Goal: Task Accomplishment & Management: Manage account settings

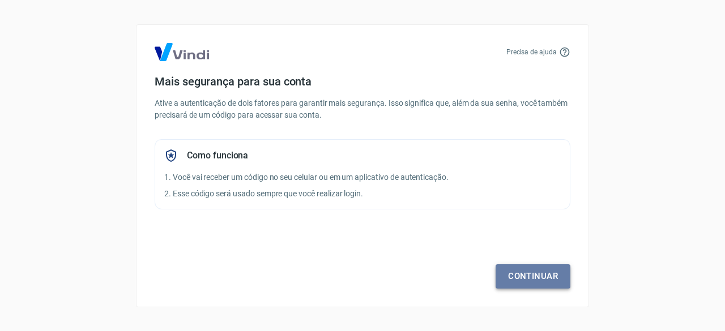
click at [526, 274] on link "Continuar" at bounding box center [533, 277] width 75 height 24
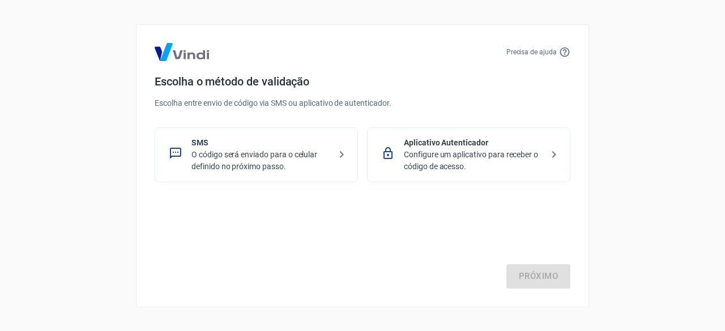
click at [533, 160] on p "Configure um aplicativo para receber o código de acesso." at bounding box center [473, 161] width 139 height 24
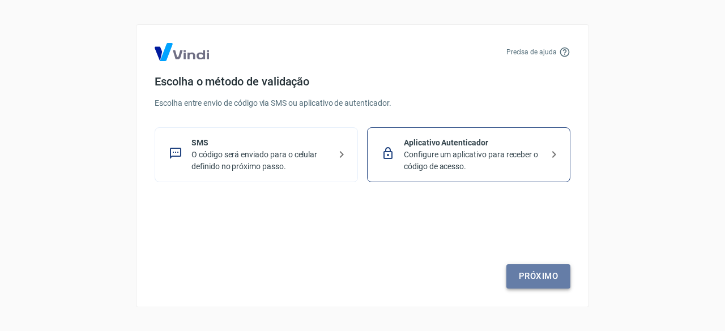
click at [560, 271] on link "Próximo" at bounding box center [539, 277] width 64 height 24
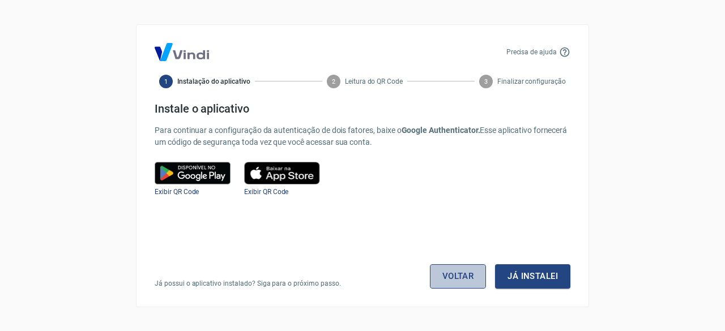
click at [477, 279] on link "Voltar" at bounding box center [458, 277] width 57 height 24
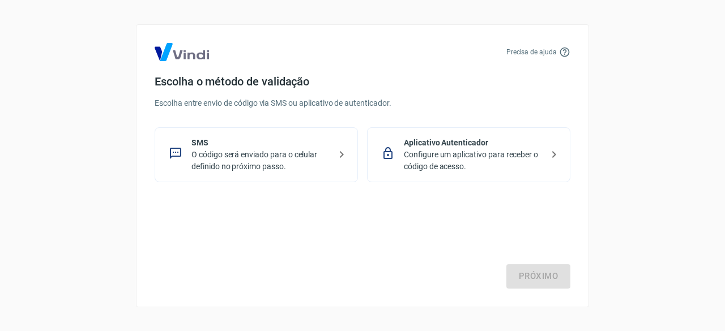
click at [290, 156] on p "O código será enviado para o celular definido no próximo passo." at bounding box center [261, 161] width 139 height 24
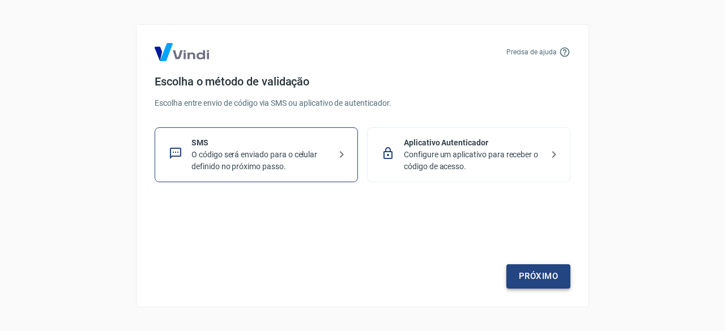
click at [545, 276] on link "Próximo" at bounding box center [539, 277] width 64 height 24
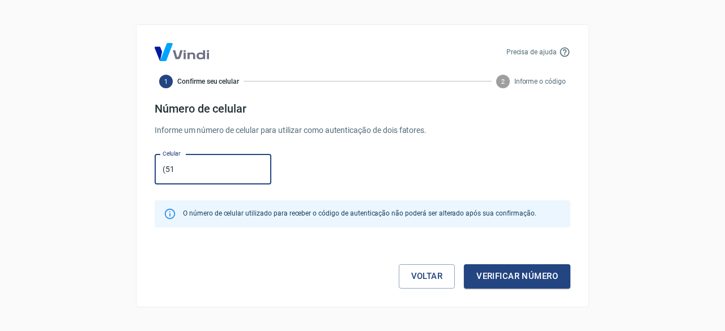
type input "[PHONE_NUMBER]"
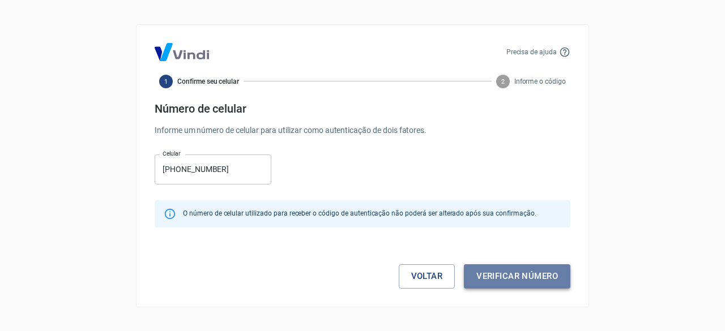
click at [475, 273] on button "Verificar número" at bounding box center [517, 277] width 107 height 24
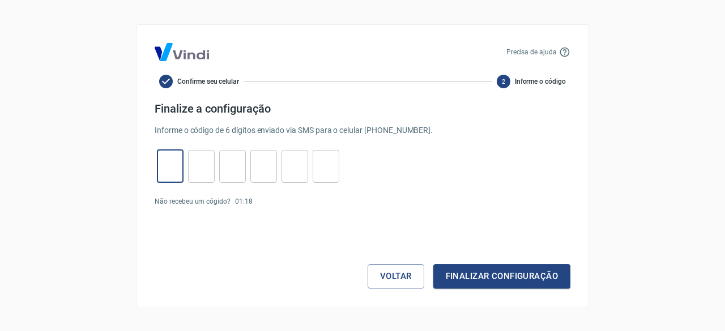
click at [173, 171] on input "tel" at bounding box center [170, 166] width 27 height 24
type input "4"
type input "6"
type input "5"
type input "2"
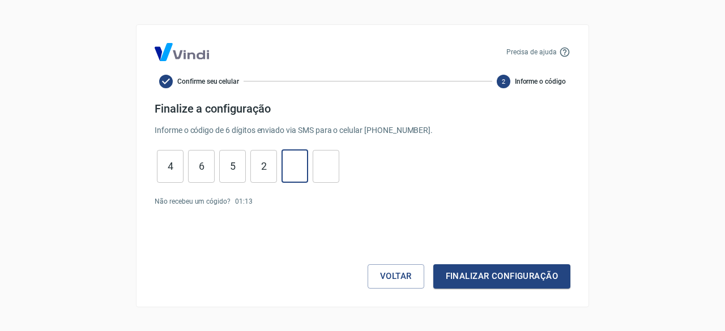
type input "0"
type input "6"
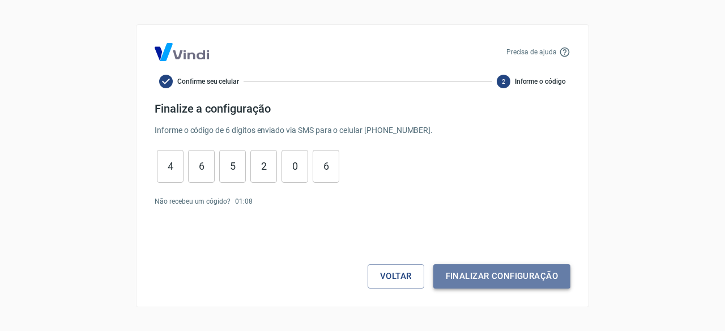
click at [484, 283] on button "Finalizar configuração" at bounding box center [501, 277] width 137 height 24
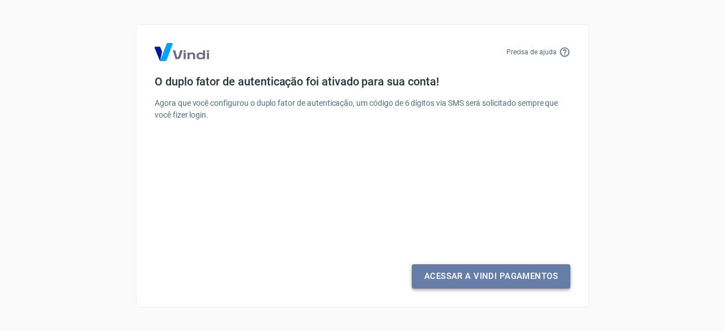
click at [437, 277] on link "Acessar a Vindi Pagamentos" at bounding box center [491, 277] width 159 height 24
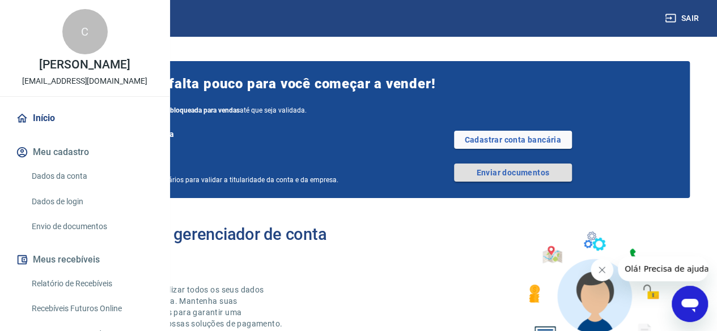
click at [514, 180] on link "Enviar documentos" at bounding box center [513, 173] width 118 height 18
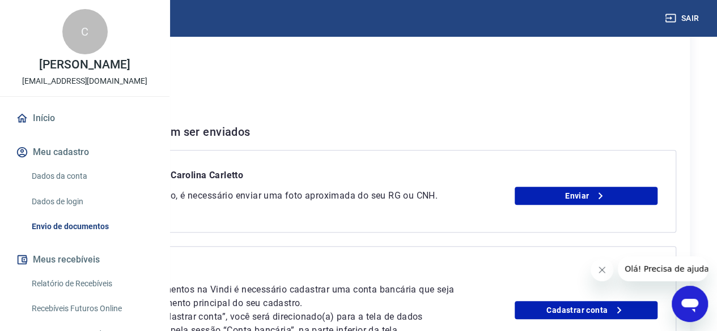
scroll to position [170, 0]
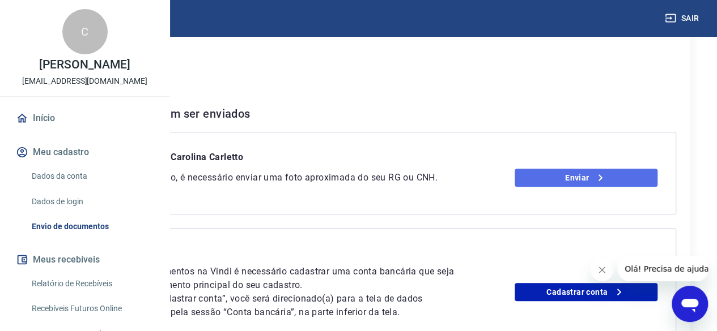
click at [577, 187] on link "Enviar" at bounding box center [585, 178] width 143 height 18
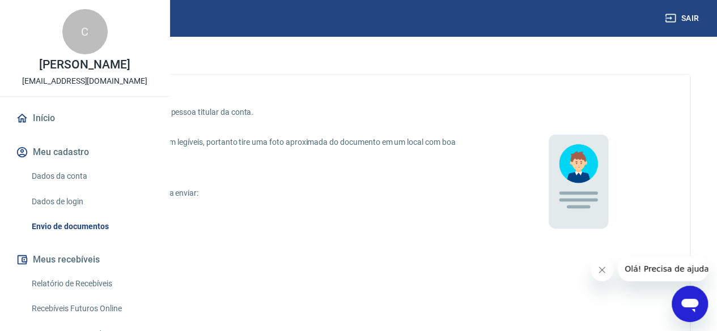
click at [72, 269] on input "CNH digital" at bounding box center [60, 268] width 24 height 24
radio input "true"
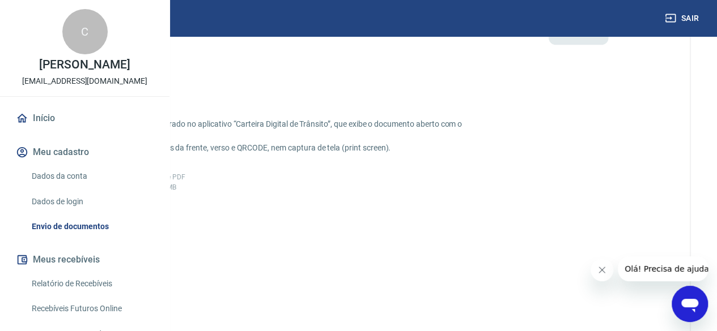
scroll to position [227, 0]
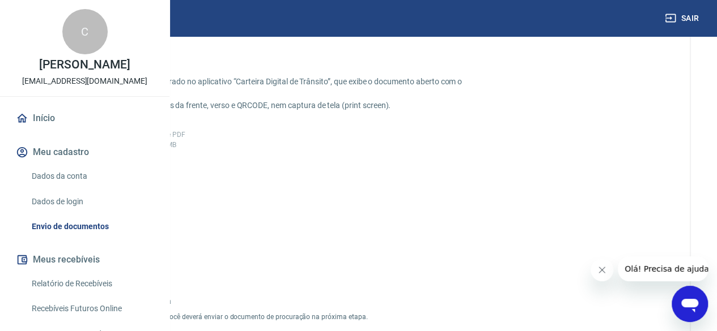
click at [111, 212] on icon at bounding box center [97, 198] width 28 height 28
click at [0, 0] on input "Adicionar CNH Digital" at bounding box center [0, 0] width 0 height 0
click at [135, 233] on span "CNH-e DIGITAL.pdf" at bounding box center [97, 224] width 76 height 25
click at [0, 0] on input "CNH-e DIGITAL.pdf" at bounding box center [0, 0] width 0 height 0
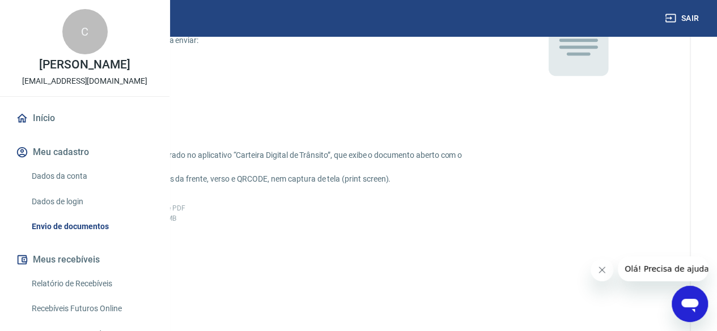
scroll to position [221, 0]
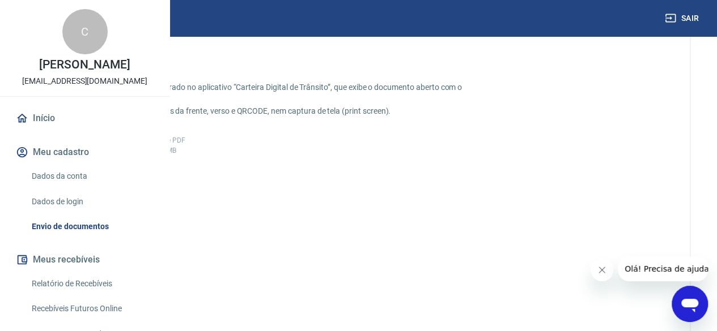
click at [109, 216] on icon at bounding box center [97, 204] width 24 height 24
click at [0, 0] on input "CNH-e DIGITAL.pdf" at bounding box center [0, 0] width 0 height 0
click at [602, 269] on icon "Fechar mensagem da empresa" at bounding box center [601, 270] width 9 height 9
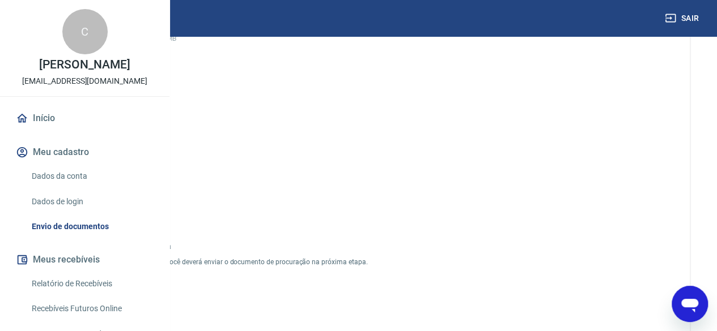
scroll to position [334, 0]
click at [72, 256] on input "Sou procurador da empresa" at bounding box center [60, 245] width 24 height 24
checkbox input "true"
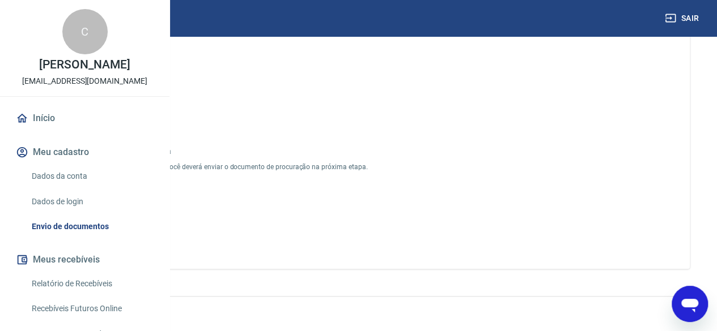
scroll to position [448, 0]
click at [139, 232] on button "Continuar" at bounding box center [96, 231] width 85 height 21
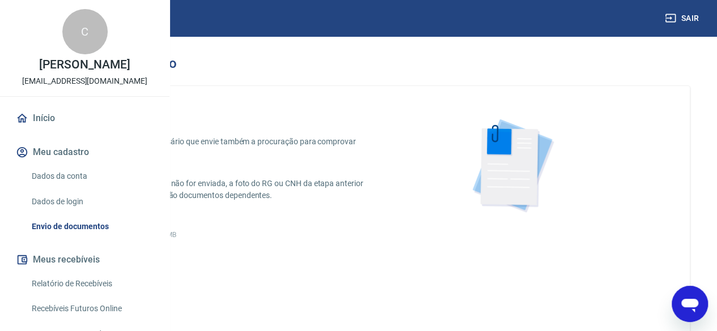
click at [39, 65] on icon "button" at bounding box center [32, 64] width 14 height 14
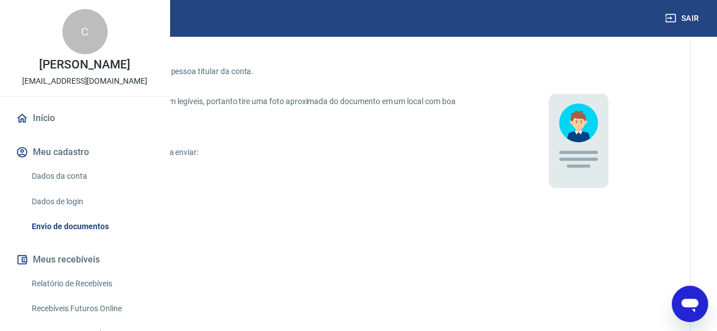
scroll to position [108, 0]
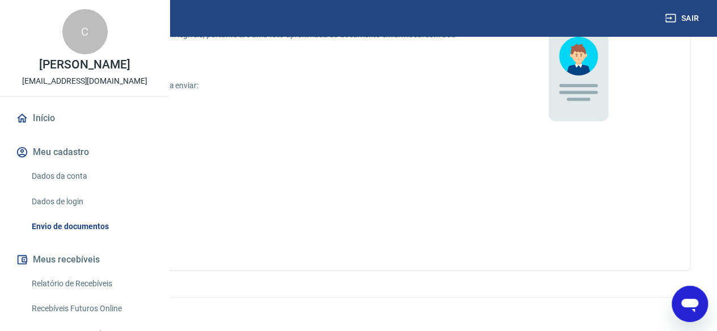
click at [72, 158] on input "CNH digital" at bounding box center [60, 160] width 24 height 24
radio input "true"
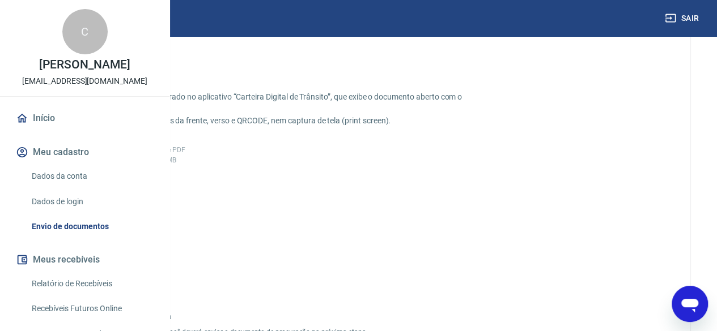
scroll to position [221, 0]
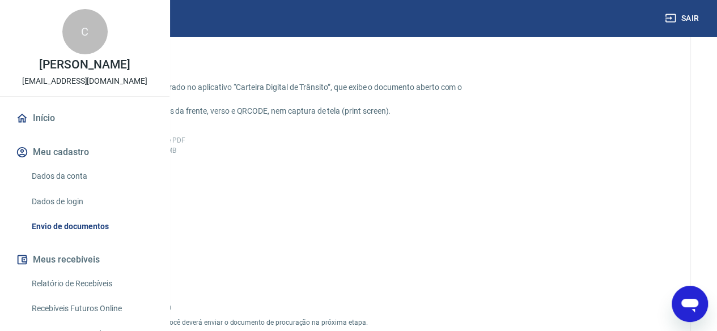
click at [122, 243] on span "Adicionar CNH Digital" at bounding box center [97, 233] width 50 height 20
click at [0, 0] on input "Adicionar CNH Digital" at bounding box center [0, 0] width 0 height 0
click at [135, 244] on span "CNH-e DIGITAL.pdf" at bounding box center [97, 230] width 76 height 25
click at [0, 0] on input "CNH-e DIGITAL.pdf" at bounding box center [0, 0] width 0 height 0
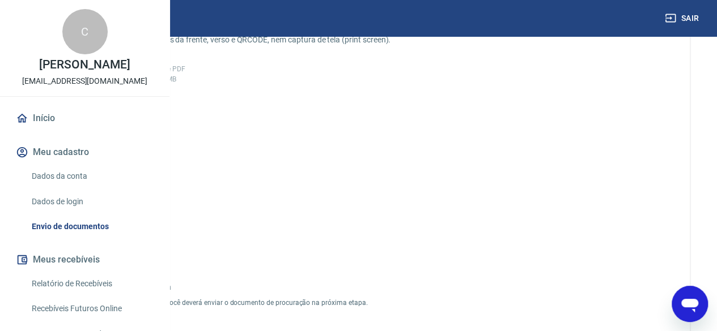
scroll to position [278, 0]
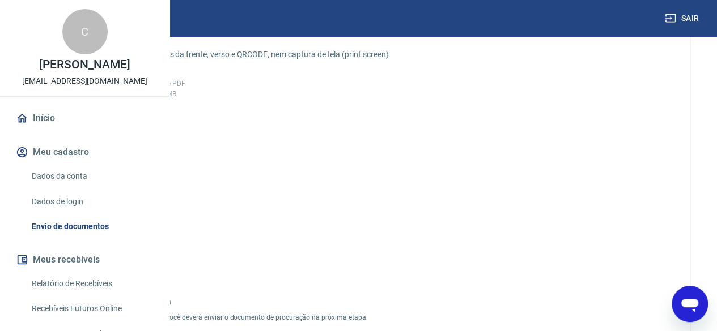
click at [109, 153] on icon at bounding box center [97, 147] width 24 height 24
click at [0, 0] on input "CNH-e DIGITAL.pdf" at bounding box center [0, 0] width 0 height 0
click at [135, 187] on span "CNH-e DIGITAL.pdf" at bounding box center [97, 173] width 76 height 25
click at [0, 0] on input "CNH-e DIGITAL.pdf" at bounding box center [0, 0] width 0 height 0
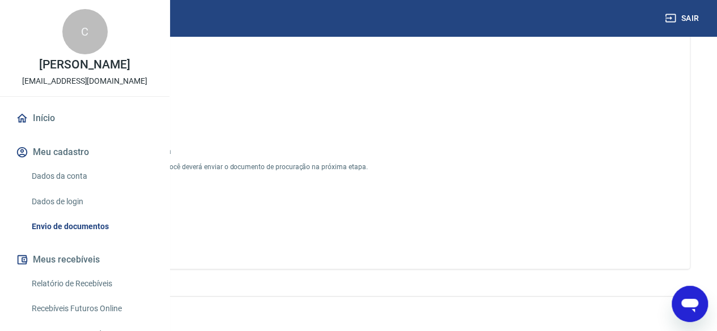
scroll to position [448, 0]
click at [139, 235] on button "Enviar" at bounding box center [96, 231] width 85 height 21
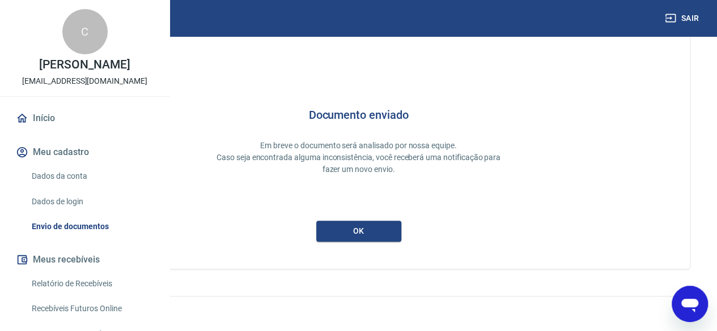
scroll to position [61, 0]
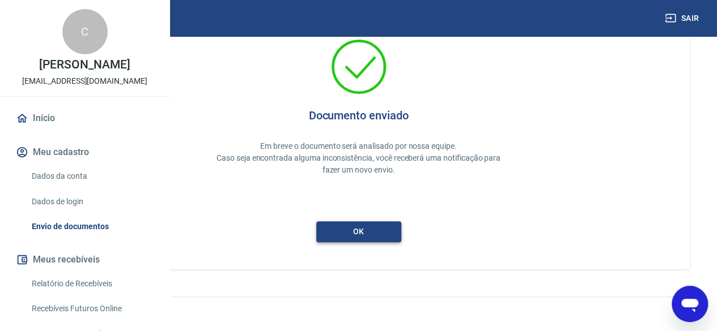
click at [401, 237] on button "ok" at bounding box center [358, 232] width 85 height 21
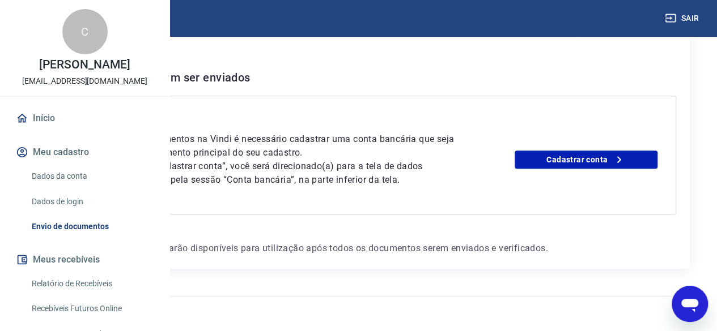
scroll to position [262, 0]
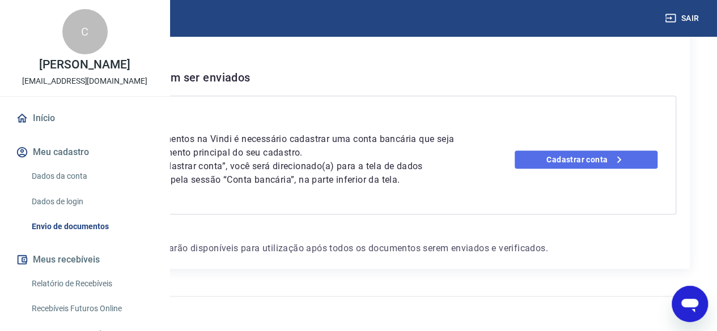
click at [589, 151] on link "Cadastrar conta" at bounding box center [585, 160] width 143 height 18
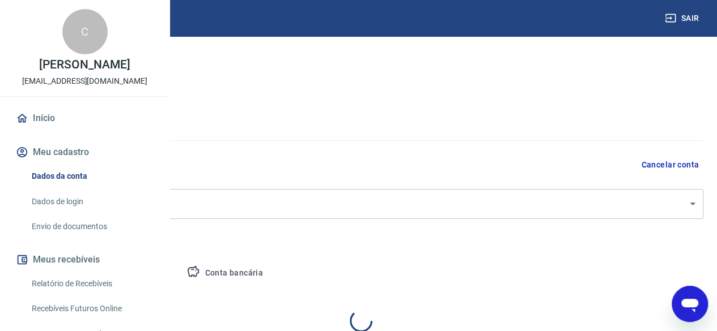
select select "RS"
select select "business"
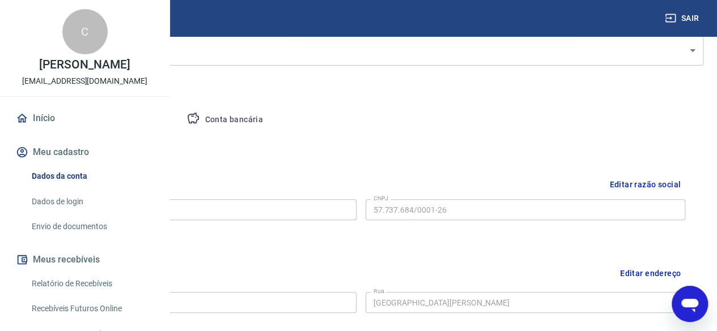
scroll to position [113, 0]
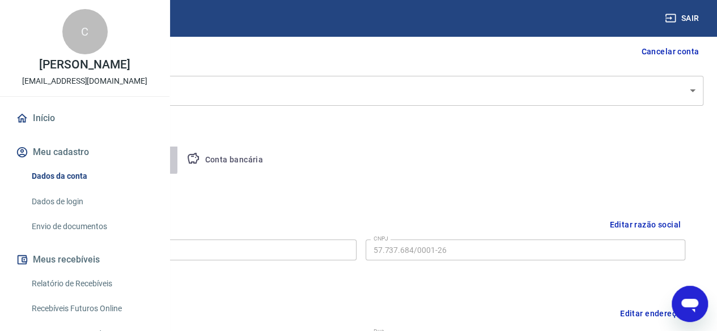
click at [178, 156] on button "Pessoa titular" at bounding box center [133, 160] width 90 height 27
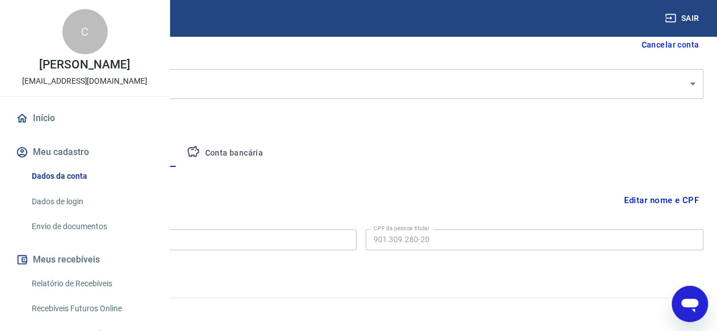
scroll to position [121, 0]
click at [272, 153] on button "Conta bancária" at bounding box center [224, 152] width 95 height 27
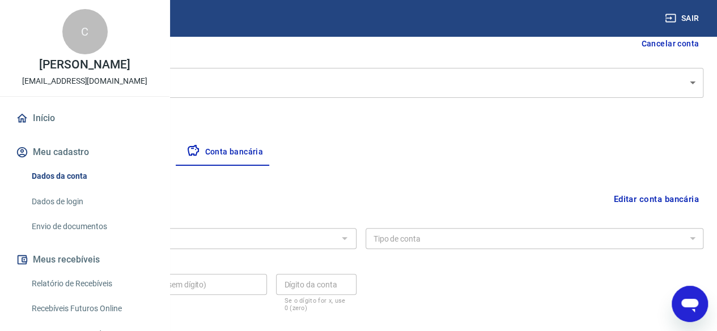
scroll to position [178, 0]
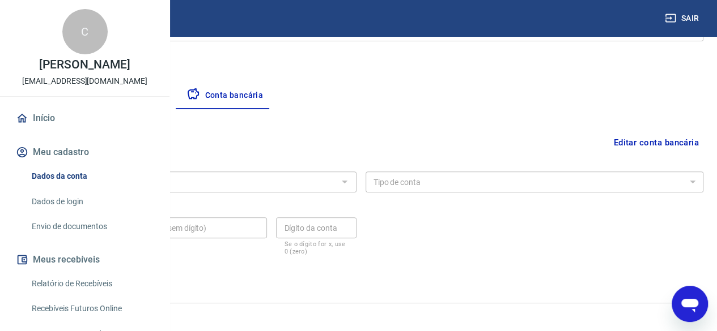
drag, startPoint x: 426, startPoint y: 185, endPoint x: 393, endPoint y: 186, distance: 33.4
click at [351, 185] on div at bounding box center [344, 182] width 15 height 16
click at [88, 92] on button "Empresa" at bounding box center [53, 95] width 70 height 27
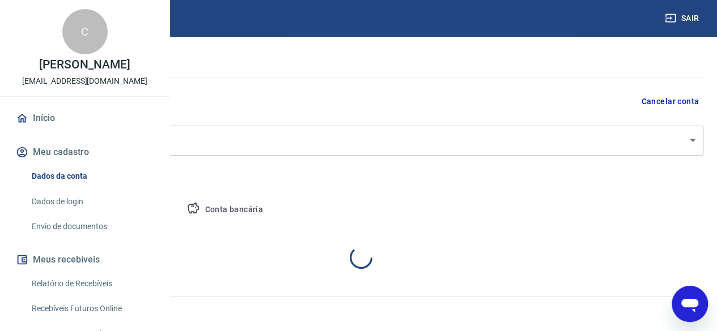
select select "RS"
select select "business"
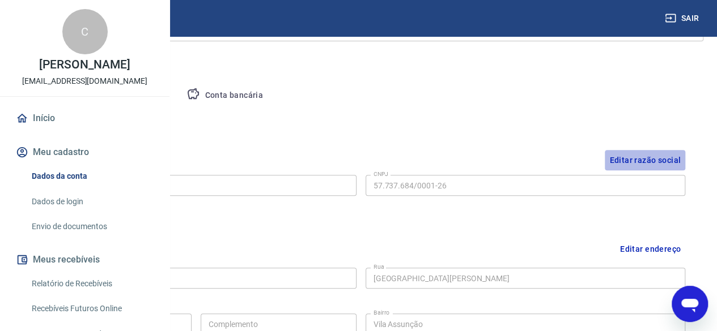
click at [650, 163] on button "Editar razão social" at bounding box center [645, 160] width 80 height 21
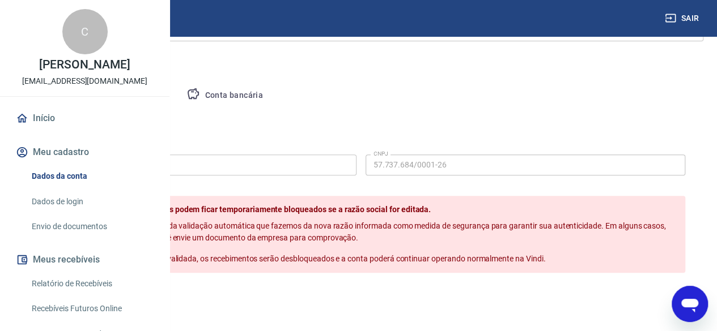
click at [141, 308] on button "Cancelar" at bounding box center [114, 298] width 52 height 22
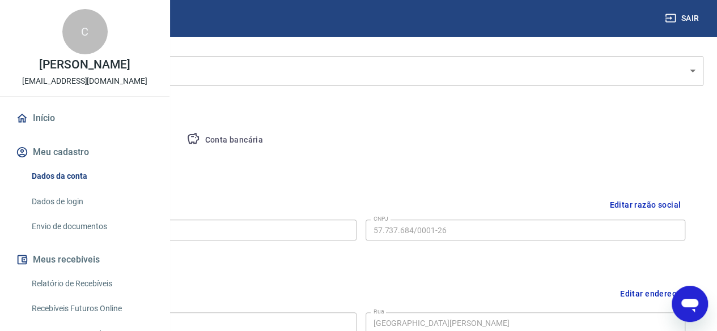
scroll to position [88, 0]
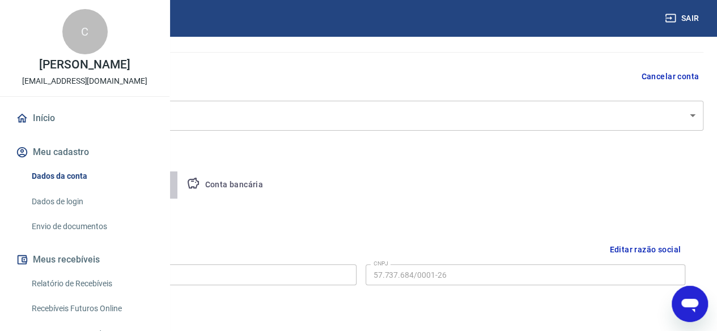
click at [178, 178] on button "Pessoa titular" at bounding box center [133, 185] width 90 height 27
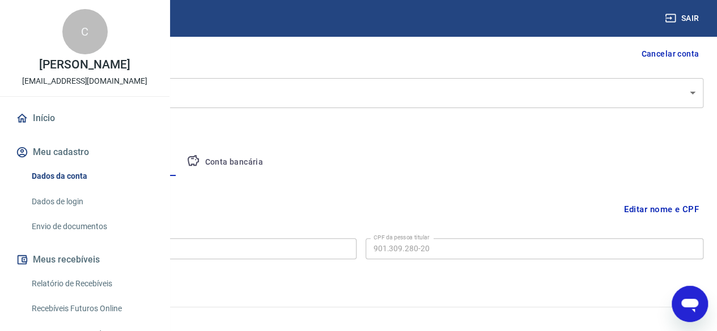
scroll to position [121, 0]
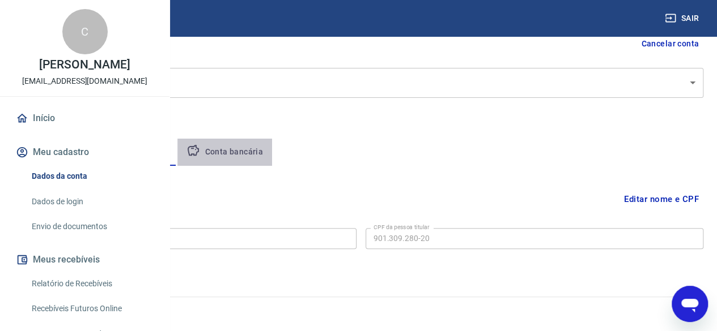
click at [272, 152] on button "Conta bancária" at bounding box center [224, 152] width 95 height 27
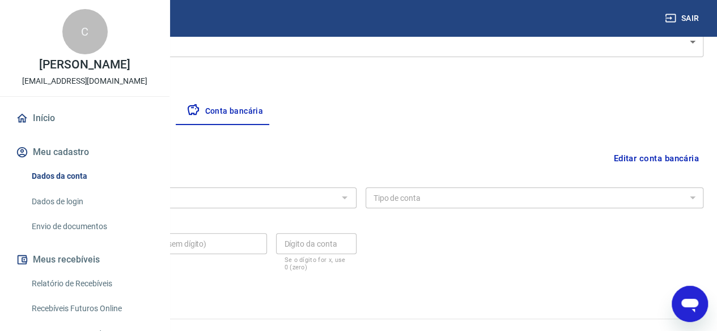
scroll to position [178, 0]
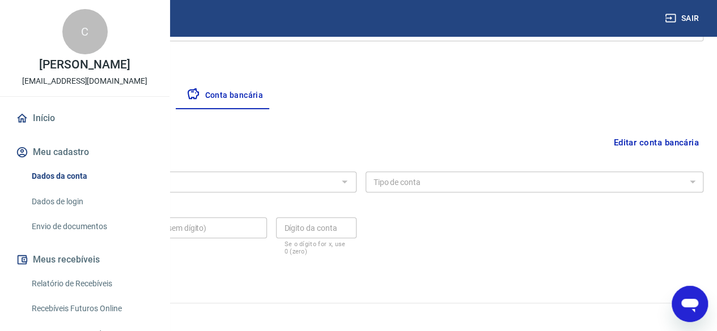
click at [622, 143] on button "Editar conta bancária" at bounding box center [656, 143] width 95 height 22
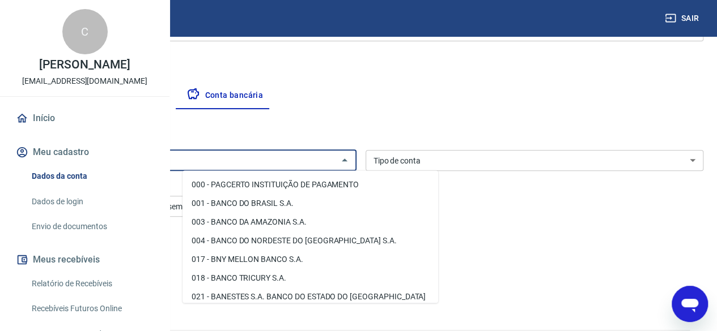
click at [334, 156] on input "Banco" at bounding box center [178, 161] width 313 height 14
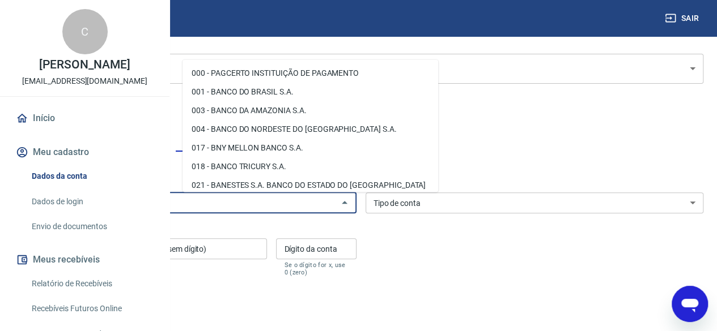
scroll to position [121, 0]
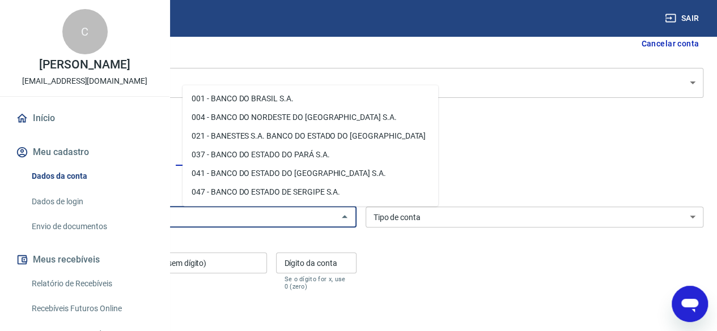
click at [296, 172] on li "041 - BANCO DO ESTADO DO [GEOGRAPHIC_DATA] S.A." at bounding box center [310, 173] width 256 height 19
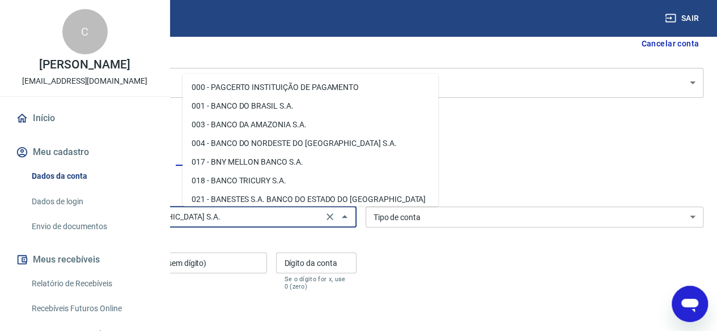
scroll to position [78, 0]
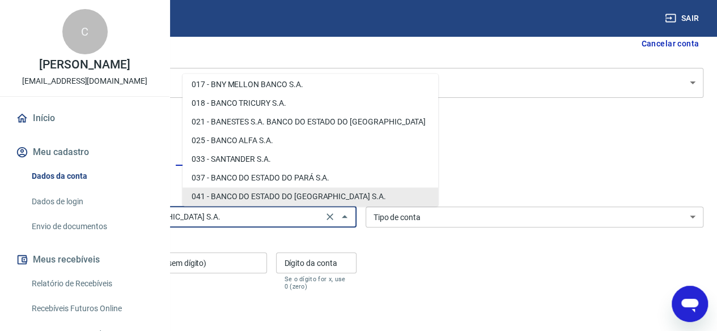
click at [320, 217] on input "041 - BANCO DO ESTADO DO [GEOGRAPHIC_DATA] S.A." at bounding box center [171, 217] width 298 height 14
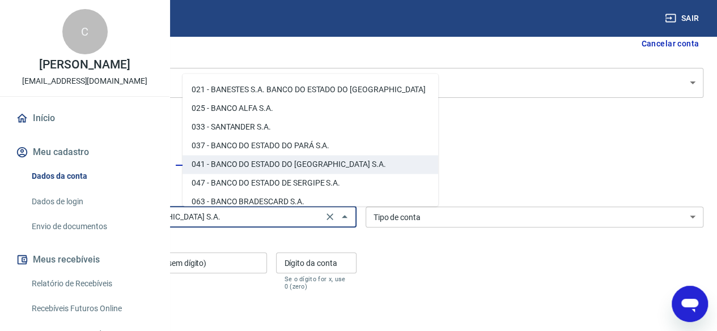
scroll to position [134, 0]
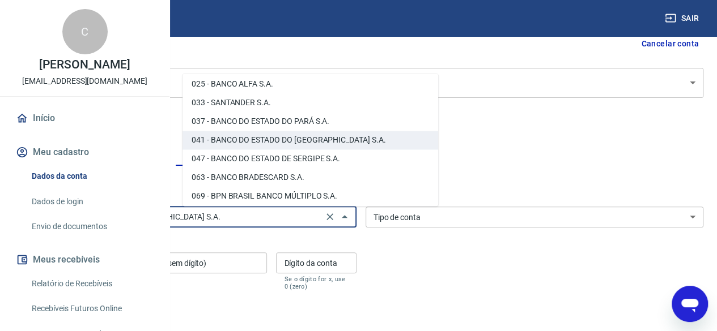
click at [320, 218] on input "041 - BANCO DO ESTADO DO [GEOGRAPHIC_DATA] S.A." at bounding box center [171, 217] width 298 height 14
type input "041 - BANCO DO ESTADO DO [GEOGRAPHIC_DATA] S.A."
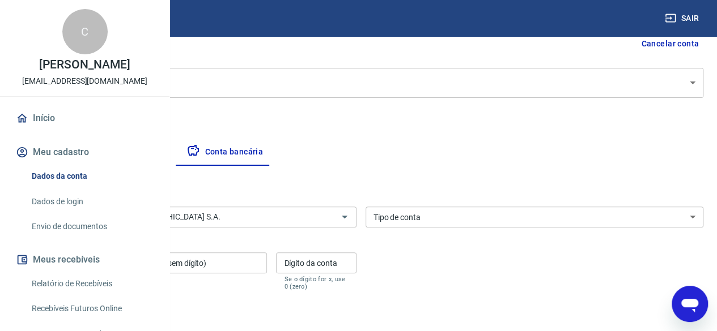
click at [466, 245] on div "Banco 041 - BANCO DO ESTADO DO [GEOGRAPHIC_DATA] S.A. Banco Tipo de conta Conta…" at bounding box center [360, 247] width 685 height 91
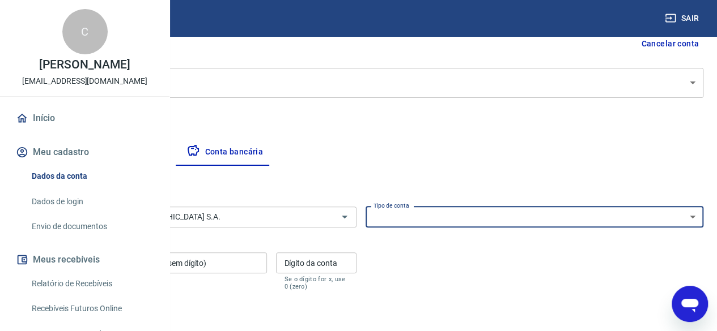
click at [487, 218] on select "Conta Corrente Conta Poupança" at bounding box center [534, 217] width 338 height 21
select select "1"
click at [447, 207] on select "Conta Corrente Conta Poupança" at bounding box center [534, 217] width 338 height 21
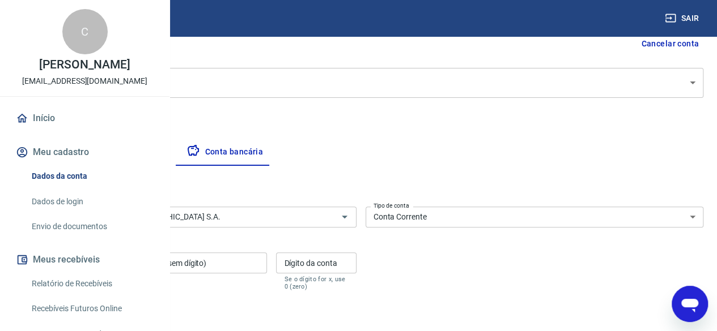
click at [125, 268] on input "Agência (sem dígito)" at bounding box center [71, 263] width 107 height 21
type input "0062"
click at [267, 263] on input "Conta (sem dígito)" at bounding box center [200, 263] width 133 height 21
click at [356, 263] on input "Dígito da conta" at bounding box center [316, 263] width 80 height 21
click at [531, 298] on form "Banco 041 - BANCO DO ESTADO DO [GEOGRAPHIC_DATA] S.A. Banco Tipo de conta Conta…" at bounding box center [360, 281] width 685 height 158
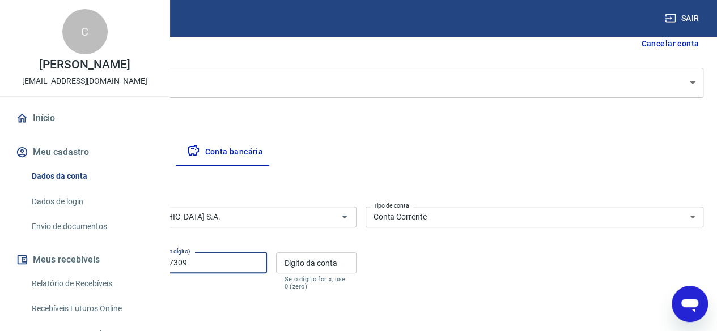
click at [267, 261] on input "0607607309" at bounding box center [200, 263] width 133 height 21
type input "060760730"
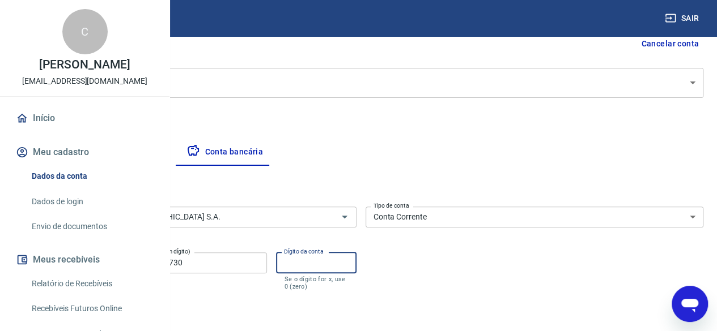
click at [356, 260] on input "Dígito da conta" at bounding box center [316, 263] width 80 height 21
type input "9"
click at [456, 261] on div "Banco 041 - BANCO DO ESTADO DO [GEOGRAPHIC_DATA] S.A. Banco Tipo de conta Conta…" at bounding box center [360, 247] width 685 height 91
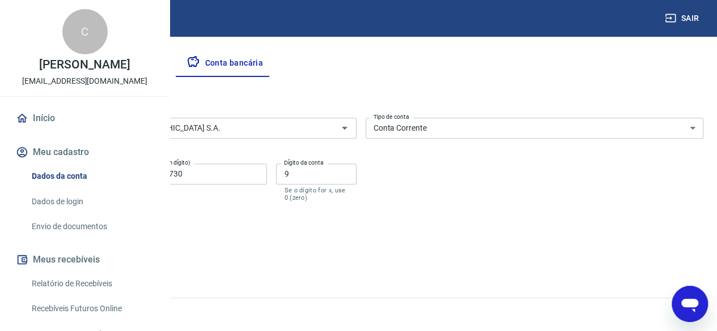
scroll to position [211, 0]
click at [61, 249] on button "Salvar" at bounding box center [39, 246] width 43 height 22
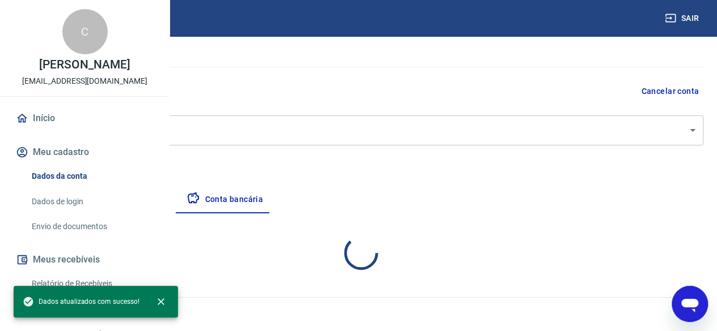
scroll to position [184, 0]
select select "1"
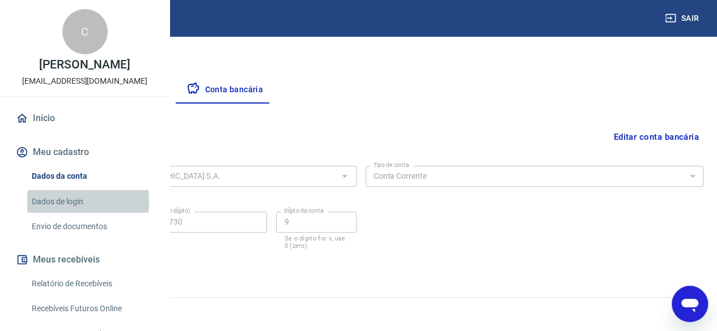
click at [60, 214] on link "Dados de login" at bounding box center [91, 201] width 129 height 23
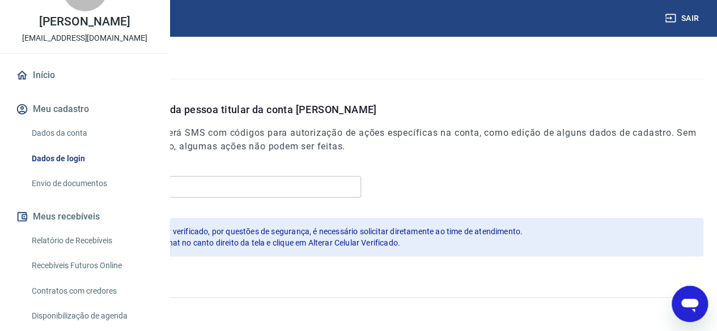
scroll to position [57, 0]
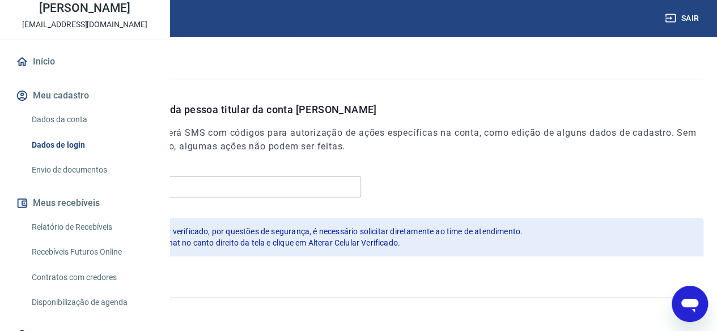
click at [79, 182] on link "Envio de documentos" at bounding box center [91, 170] width 129 height 23
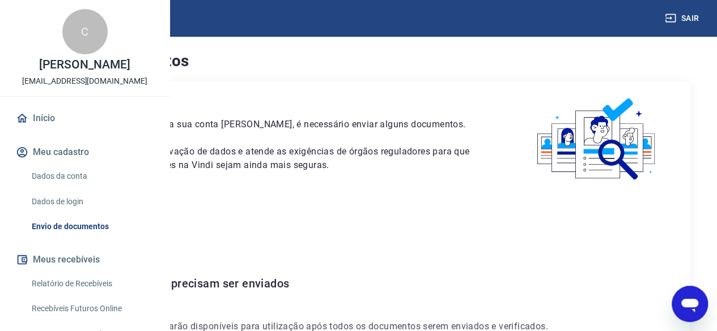
click at [91, 54] on div "C" at bounding box center [84, 31] width 45 height 45
click at [75, 54] on div "C" at bounding box center [84, 31] width 45 height 45
click at [43, 131] on link "Início" at bounding box center [85, 118] width 142 height 25
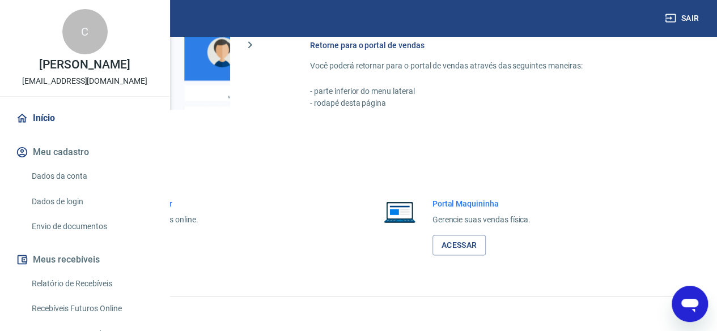
scroll to position [714, 0]
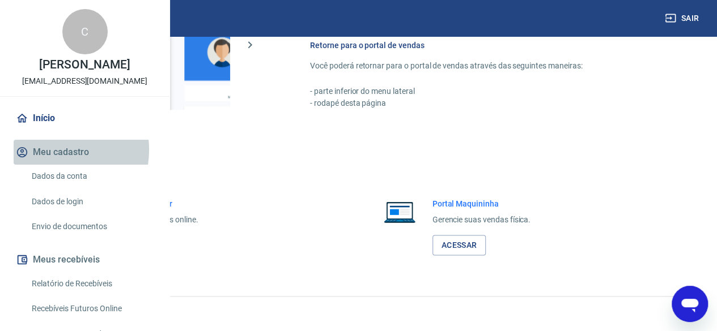
click at [51, 165] on button "Meu cadastro" at bounding box center [85, 152] width 142 height 25
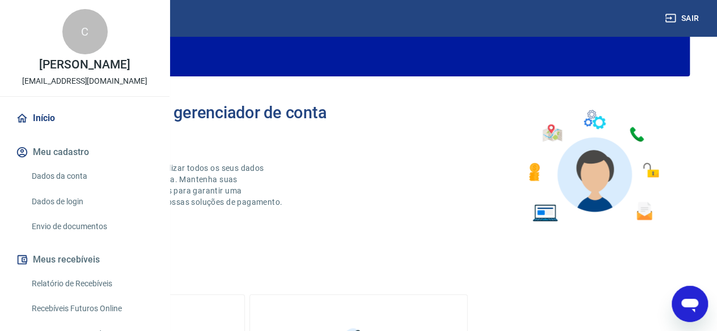
scroll to position [0, 0]
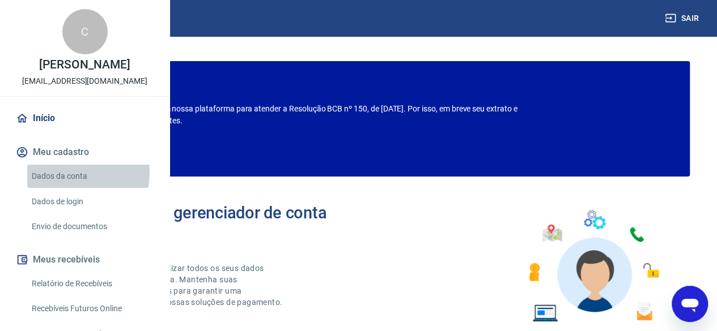
click at [62, 188] on link "Dados da conta" at bounding box center [91, 176] width 129 height 23
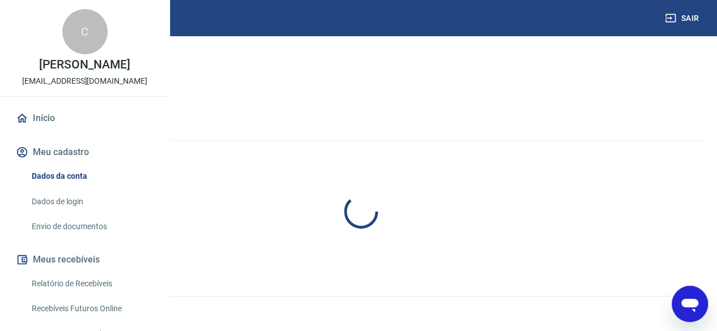
select select "RS"
select select "business"
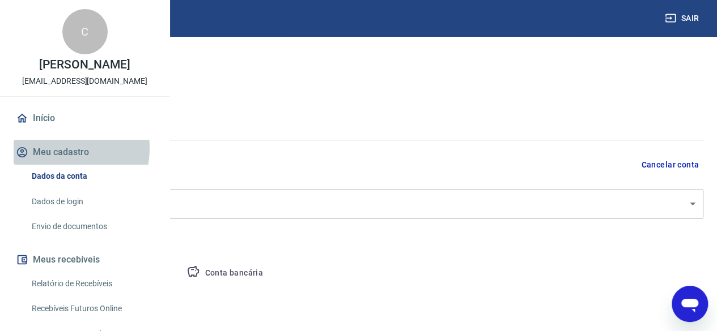
click at [63, 165] on button "Meu cadastro" at bounding box center [85, 152] width 142 height 25
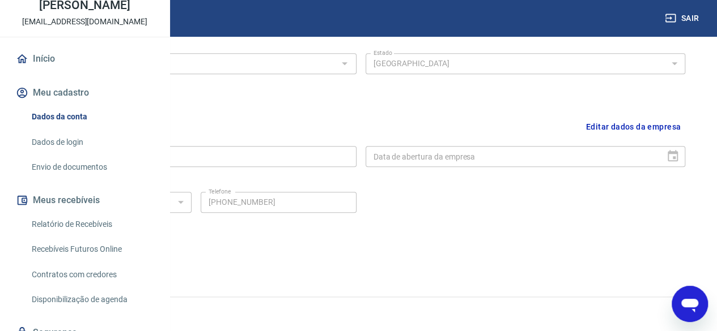
scroll to position [113, 0]
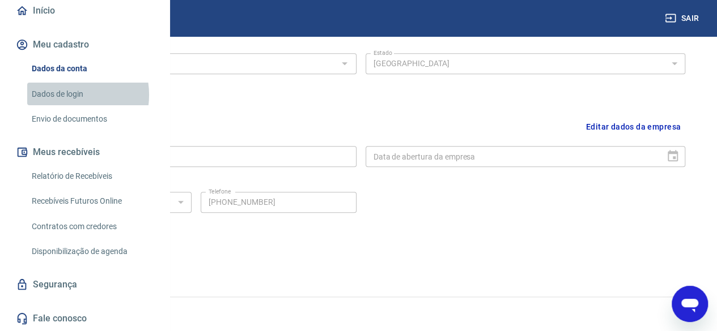
click at [62, 106] on link "Dados de login" at bounding box center [91, 94] width 129 height 23
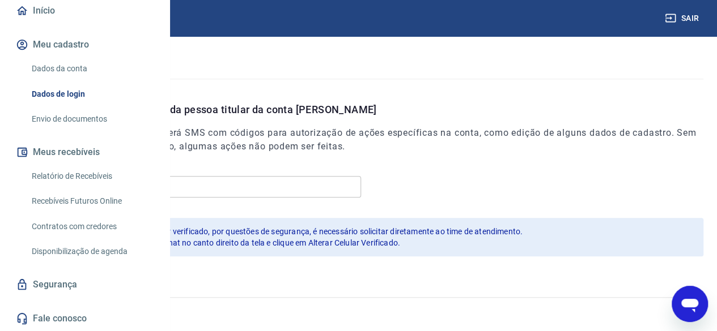
scroll to position [143, 0]
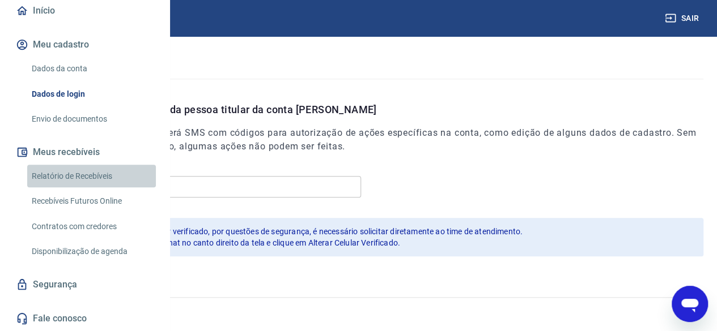
click at [112, 173] on link "Relatório de Recebíveis" at bounding box center [91, 176] width 129 height 23
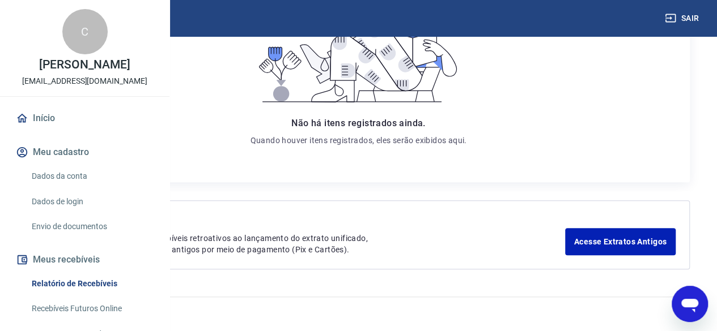
click at [52, 16] on img at bounding box center [51, 18] width 74 height 35
